Goal: Information Seeking & Learning: Learn about a topic

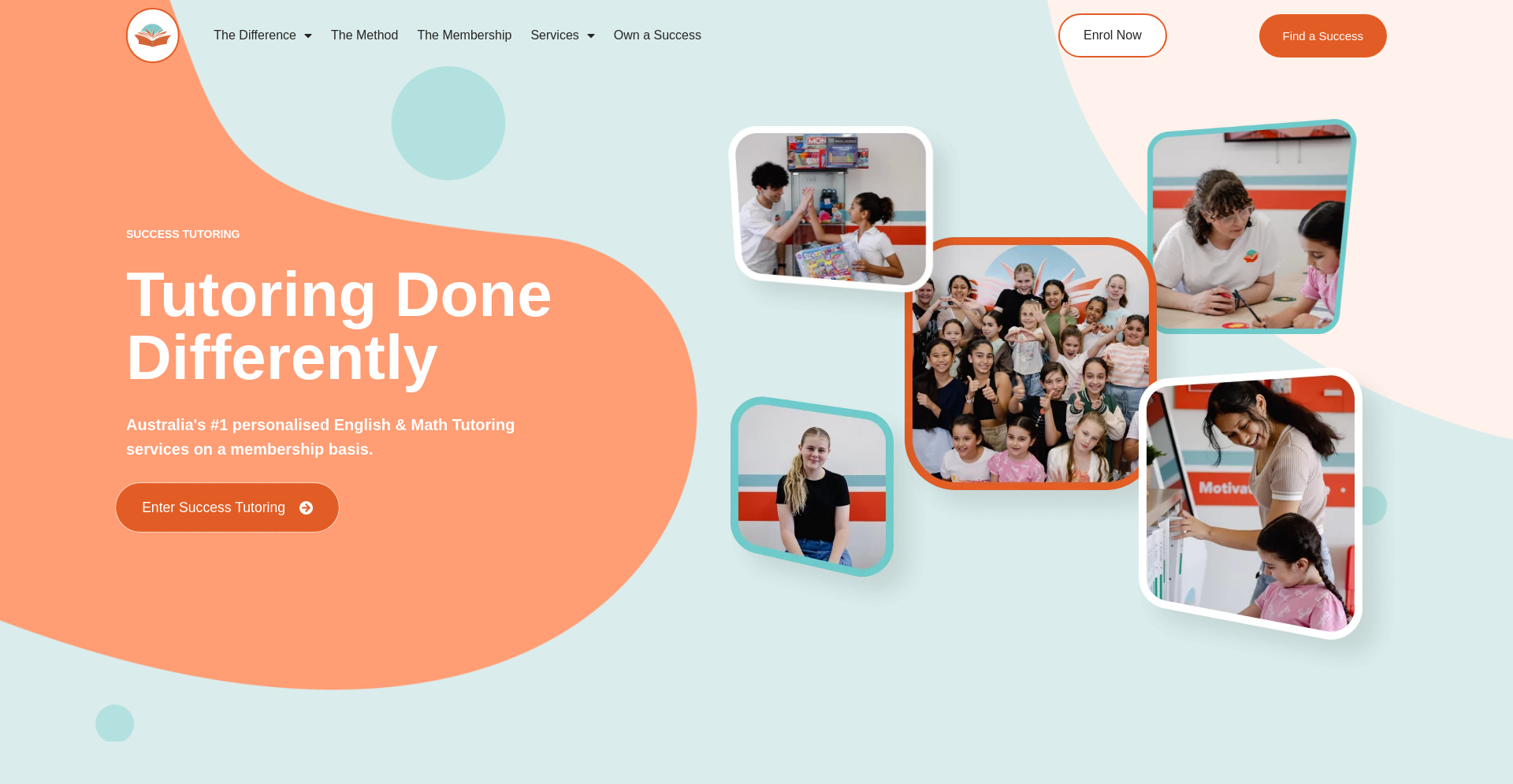
click at [277, 511] on span "Enter Success Tutoring" at bounding box center [213, 507] width 144 height 15
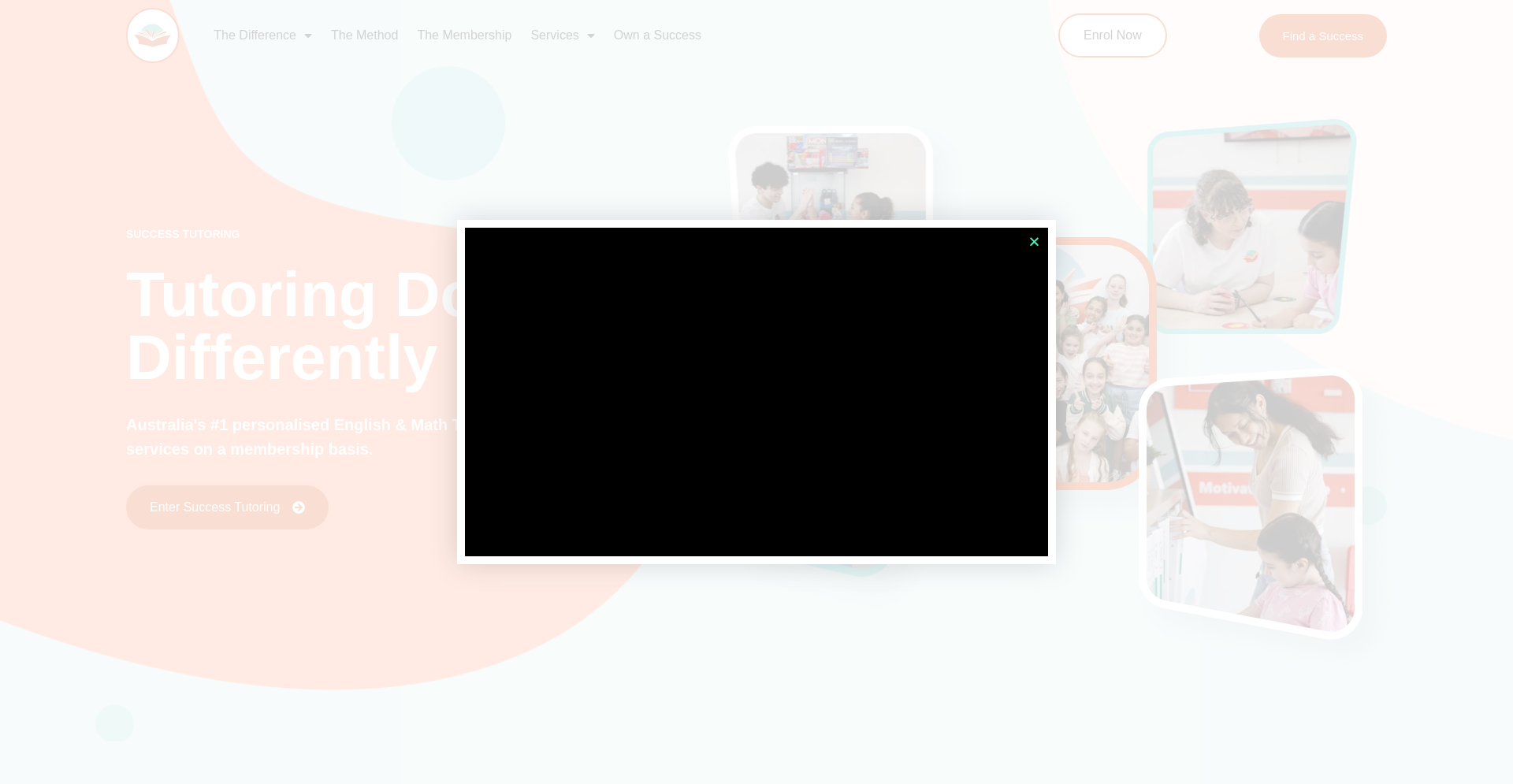
click at [1031, 243] on icon "Close" at bounding box center [1034, 241] width 12 height 12
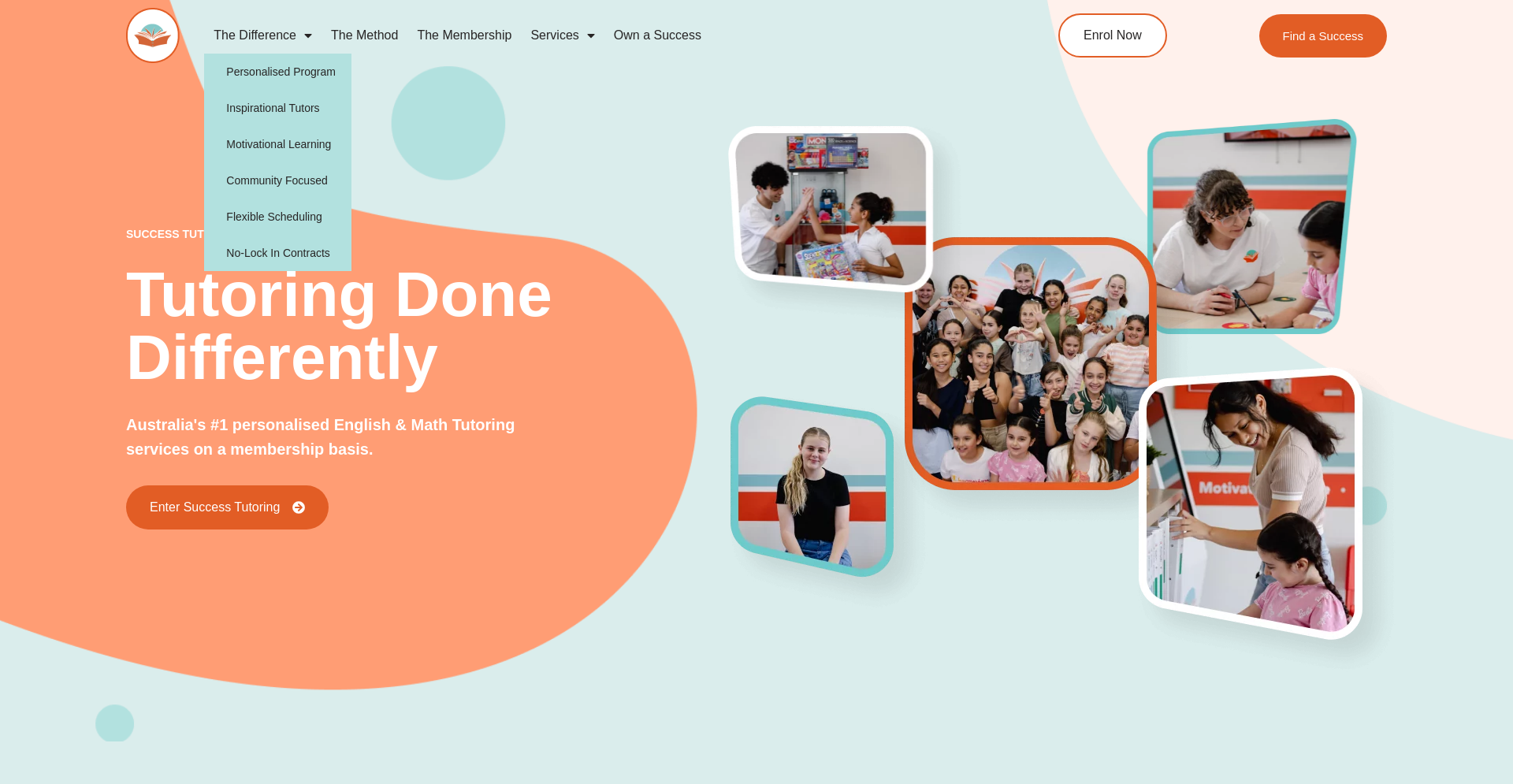
click at [309, 33] on span "Menu" at bounding box center [304, 35] width 16 height 28
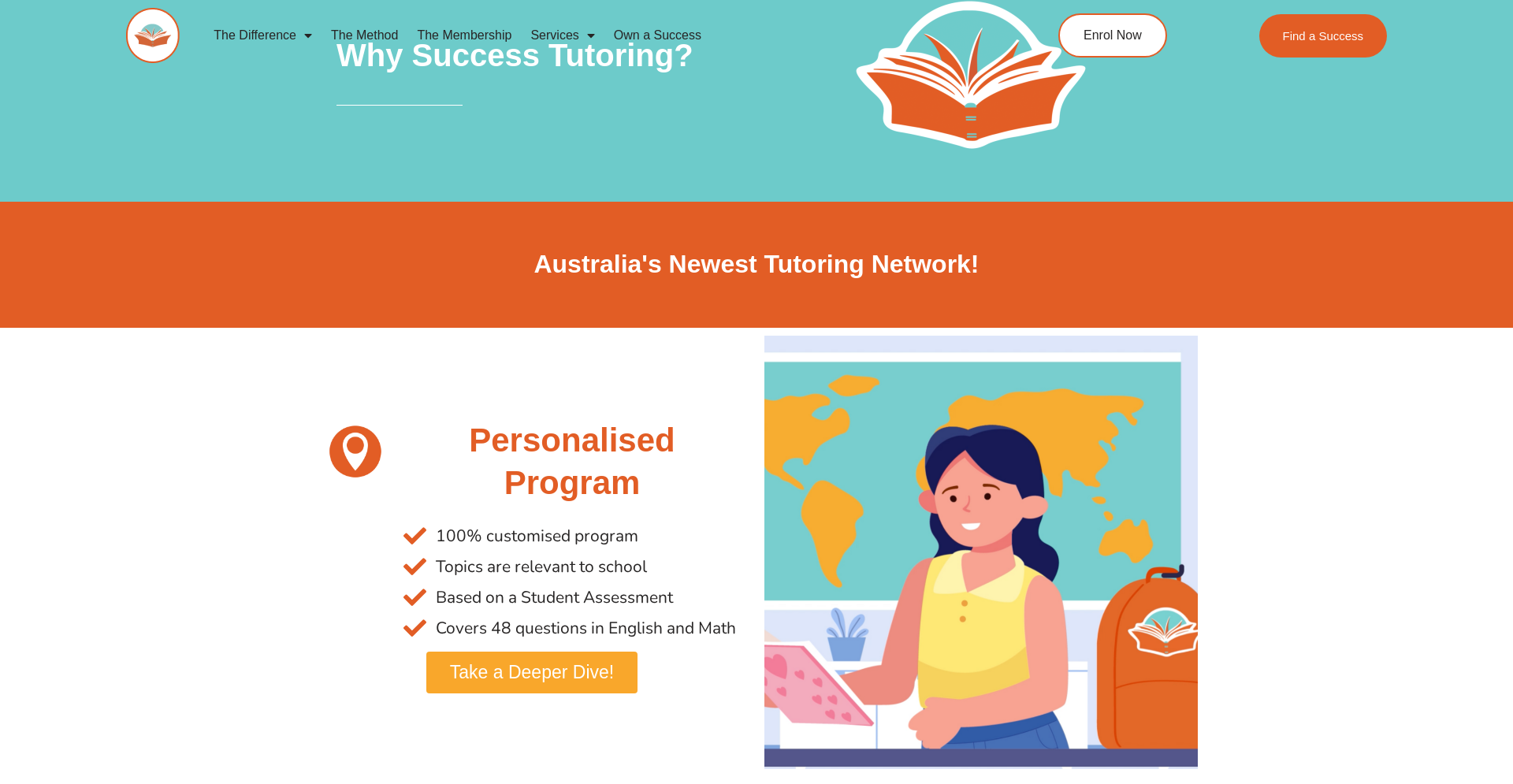
click at [380, 34] on link "The Method" at bounding box center [365, 36] width 86 height 37
